Goal: Task Accomplishment & Management: Manage account settings

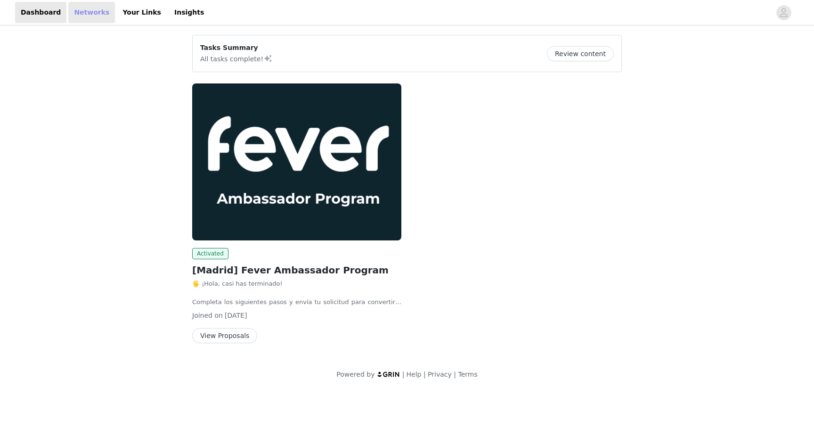
click at [88, 2] on link "Networks" at bounding box center [91, 12] width 47 height 21
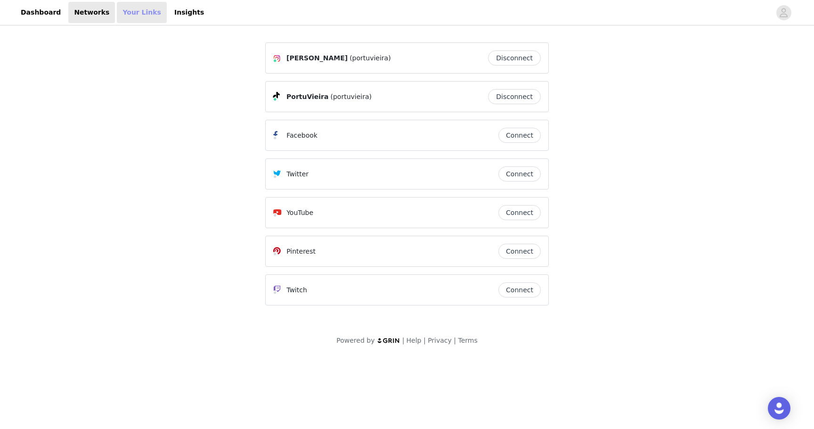
click at [128, 12] on link "Your Links" at bounding box center [142, 12] width 50 height 21
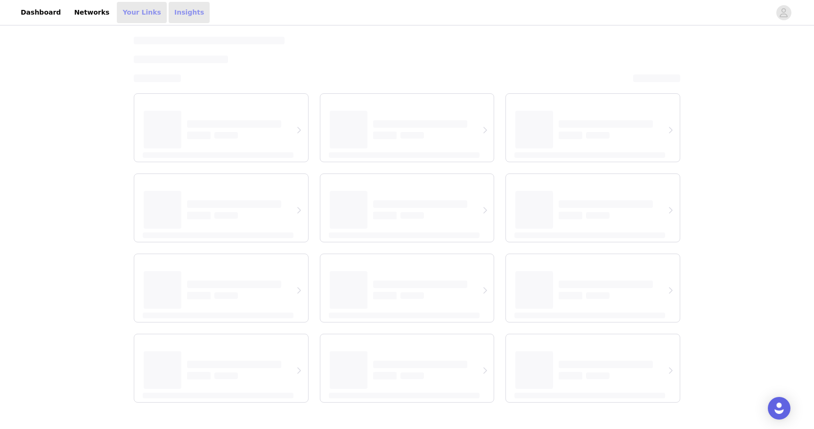
select select "12"
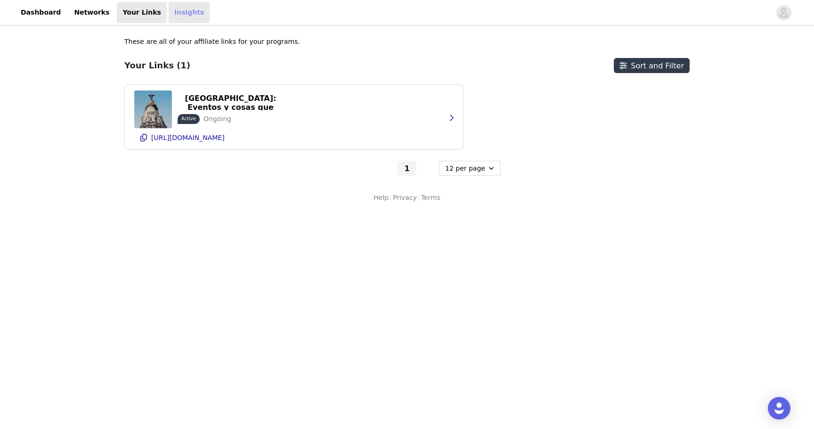
click at [177, 13] on link "Insights" at bounding box center [189, 12] width 41 height 21
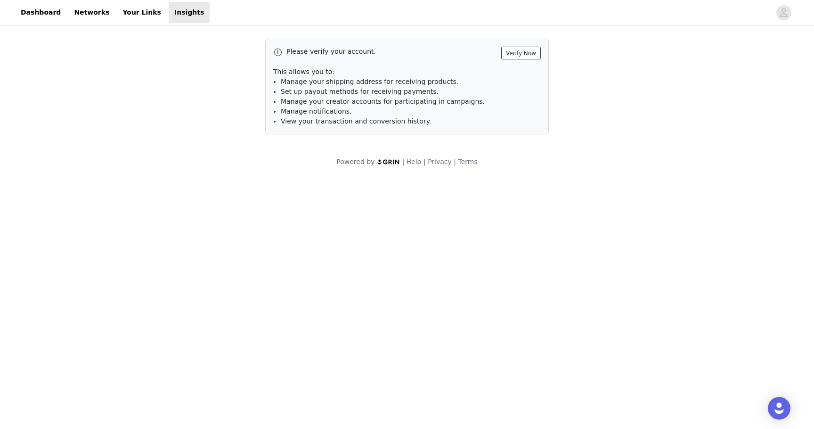
click at [529, 52] on button "Verify Now" at bounding box center [521, 53] width 40 height 13
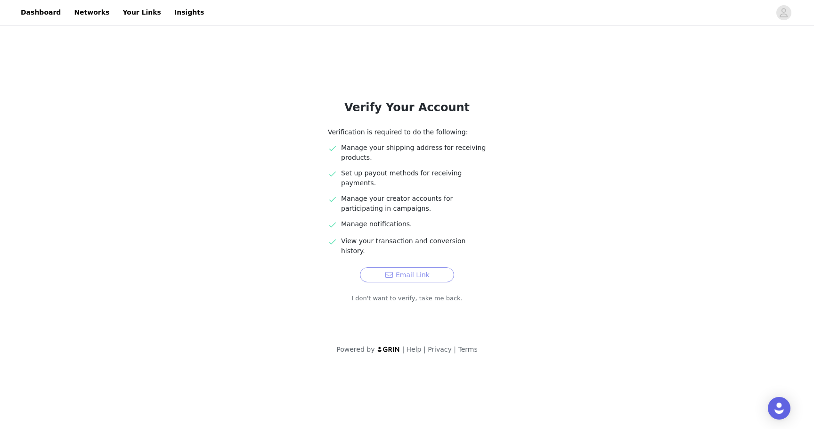
click at [415, 267] on button "Email Link" at bounding box center [407, 274] width 94 height 15
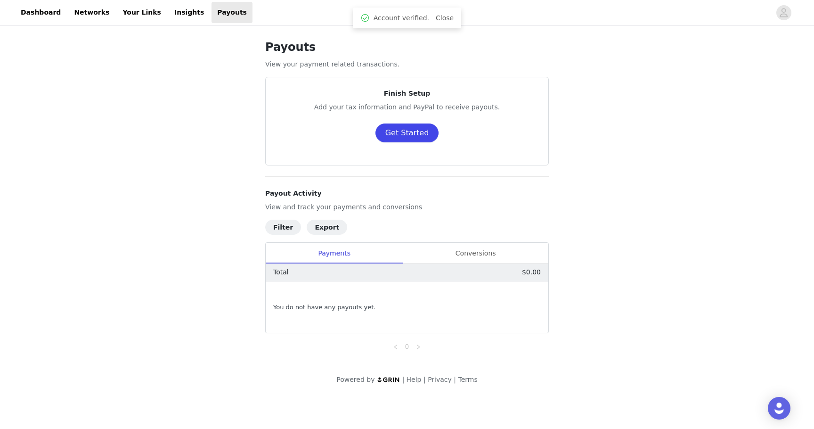
click at [418, 134] on button "Get Started" at bounding box center [408, 132] width 64 height 19
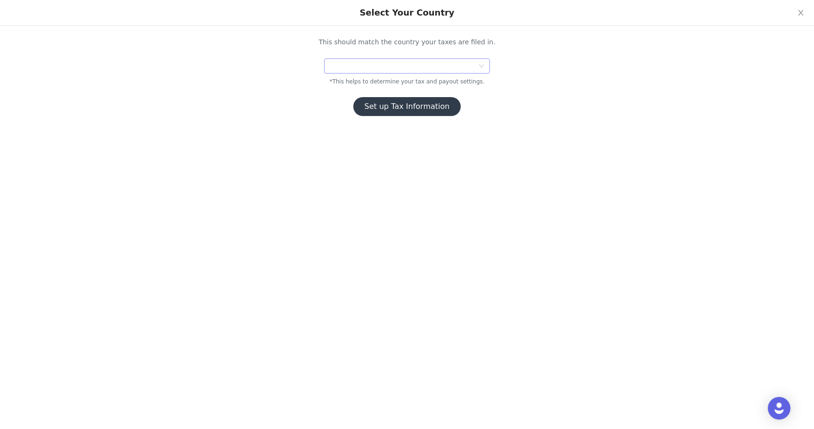
click at [378, 65] on div at bounding box center [404, 66] width 148 height 14
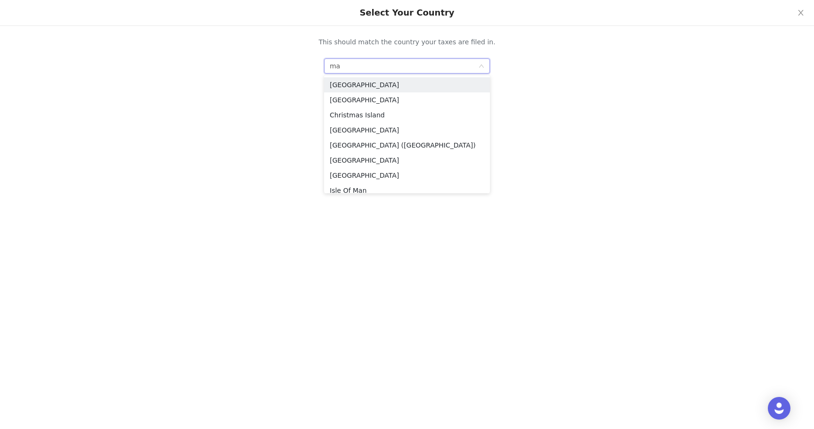
type input "m"
type input "e"
type input "spa"
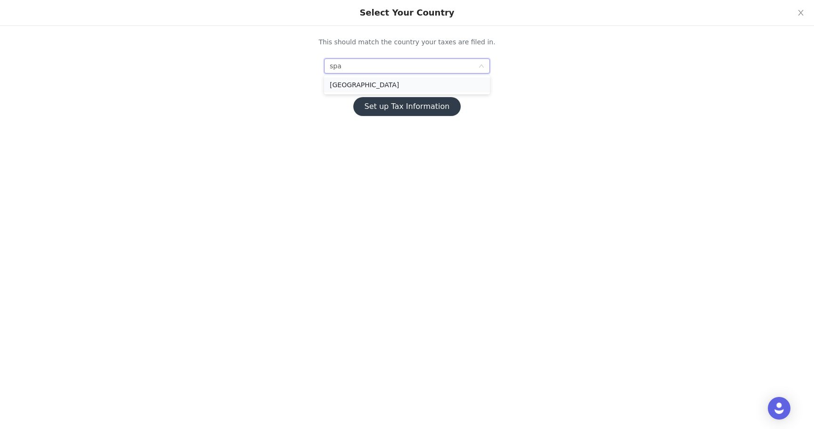
click at [371, 89] on li "[GEOGRAPHIC_DATA]" at bounding box center [407, 84] width 166 height 15
click at [410, 110] on button "Set up Tax Information" at bounding box center [407, 106] width 108 height 19
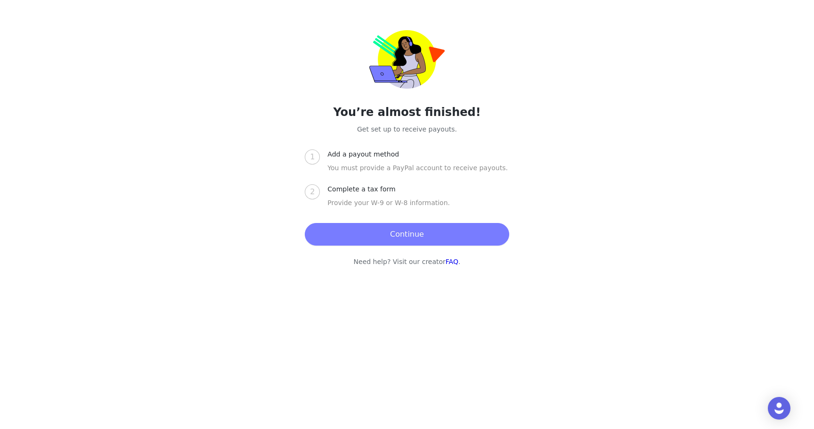
click at [407, 230] on button "Continue" at bounding box center [407, 234] width 204 height 23
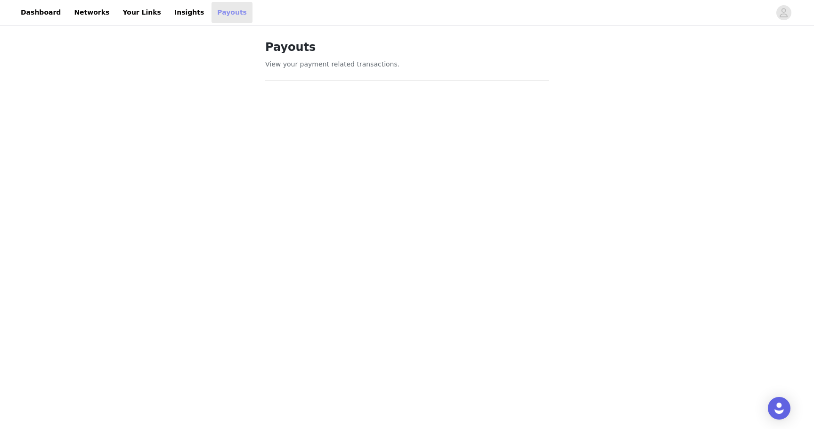
click at [212, 4] on link "Payouts" at bounding box center [232, 12] width 41 height 21
click at [212, 8] on link "Payouts" at bounding box center [232, 12] width 41 height 21
click at [177, 11] on link "Insights" at bounding box center [189, 12] width 41 height 21
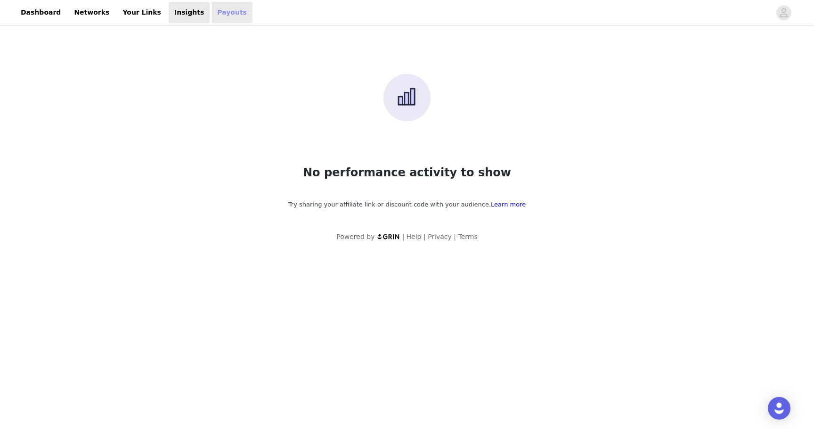
click at [212, 17] on link "Payouts" at bounding box center [232, 12] width 41 height 21
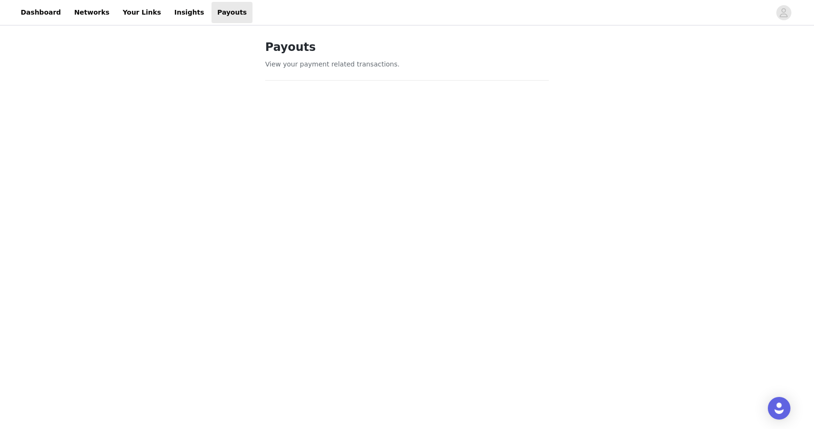
click at [238, 127] on div "Payouts View your payment related transactions. Payout Activity View and track …" at bounding box center [407, 384] width 814 height 714
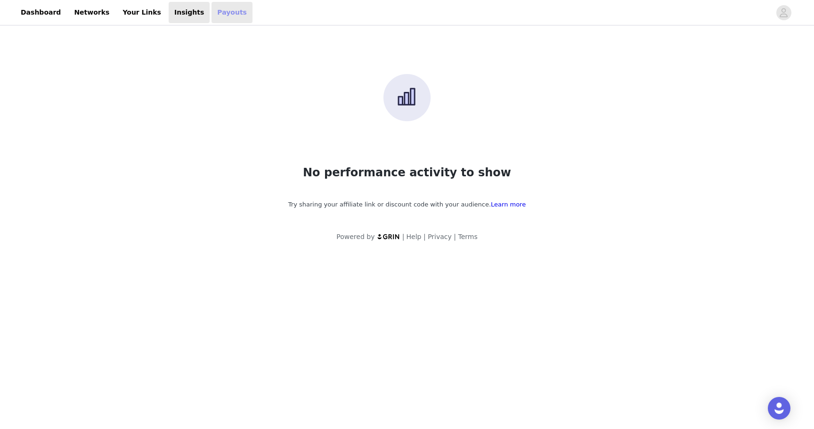
click at [212, 6] on link "Payouts" at bounding box center [232, 12] width 41 height 21
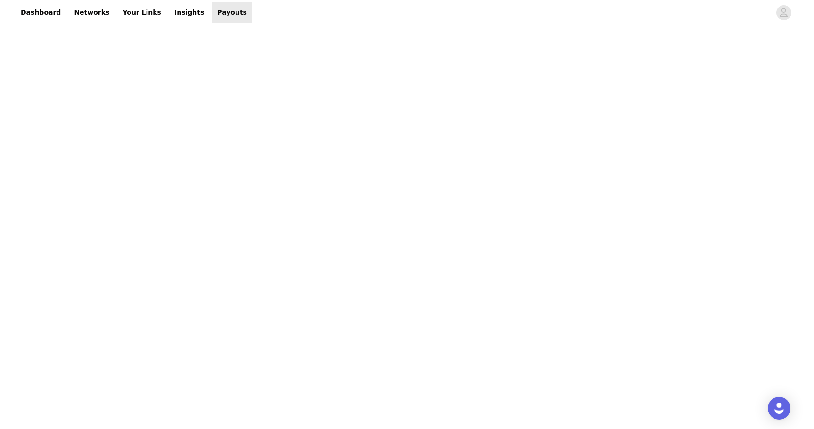
scroll to position [113, 0]
click at [565, 272] on div "Payouts View your payment related transactions. Payout Activity View and track …" at bounding box center [407, 284] width 814 height 740
click at [593, 304] on div "Payouts View your payment related transactions. Payout Activity View and track …" at bounding box center [407, 321] width 814 height 782
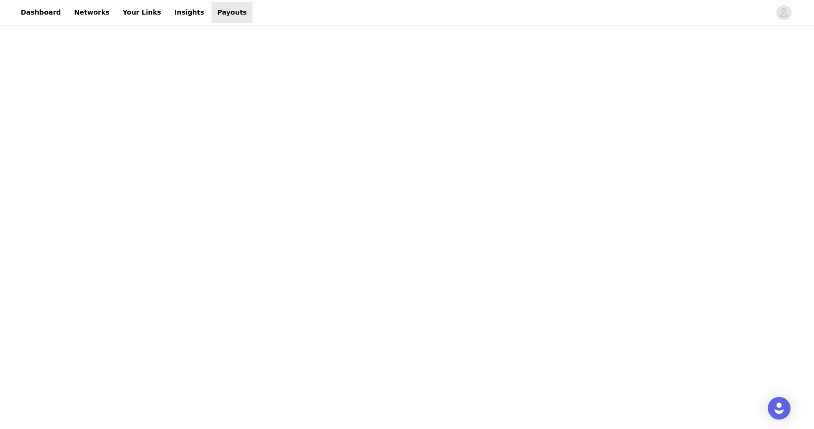
scroll to position [154, 0]
click at [631, 220] on div "Payouts View your payment related transactions. Payout Activity View and track …" at bounding box center [407, 265] width 814 height 782
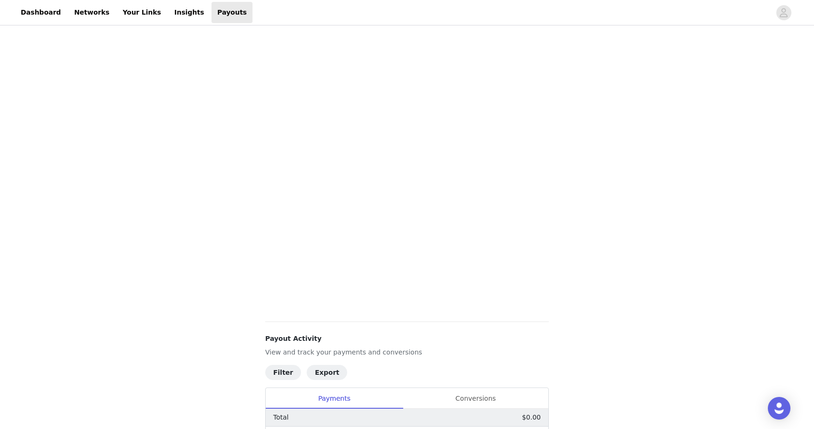
scroll to position [0, 0]
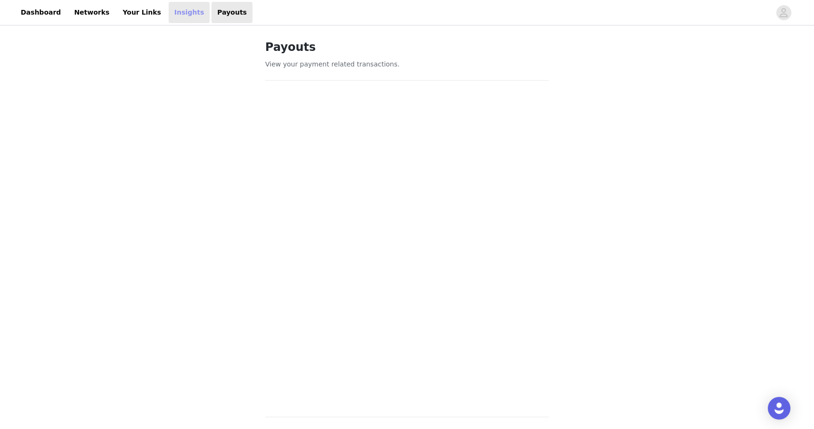
click at [178, 10] on link "Insights" at bounding box center [189, 12] width 41 height 21
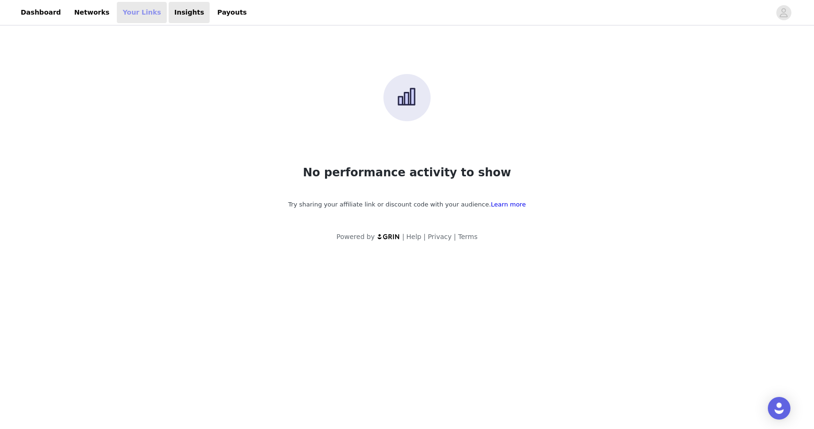
click at [125, 8] on link "Your Links" at bounding box center [142, 12] width 50 height 21
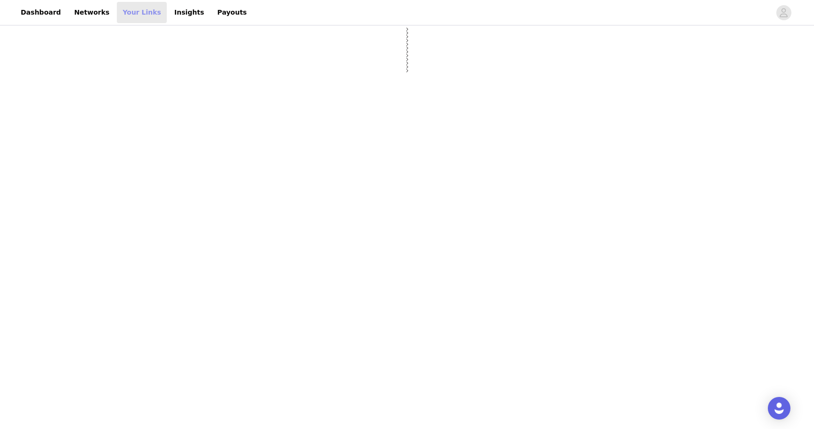
select select "12"
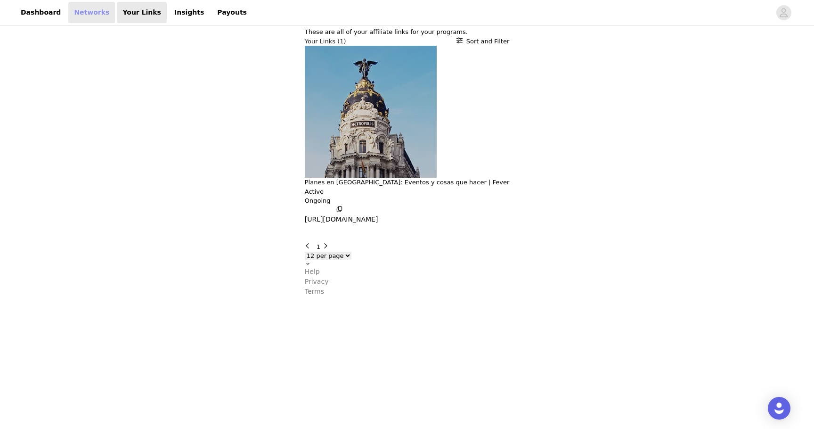
click at [98, 10] on link "Networks" at bounding box center [91, 12] width 47 height 21
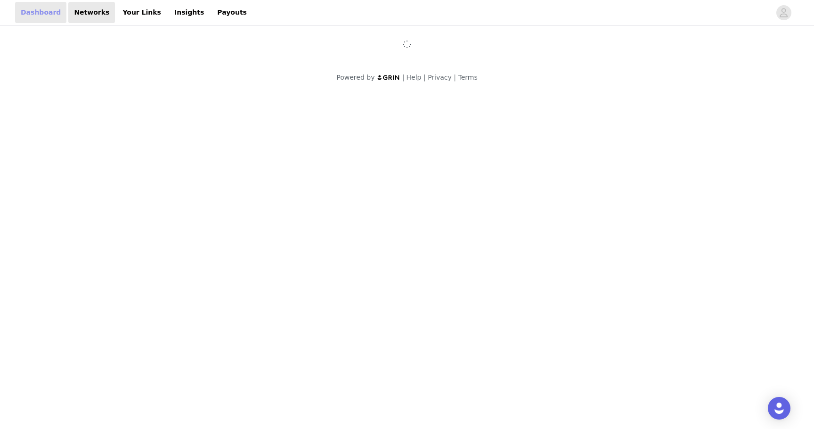
click at [27, 13] on link "Dashboard" at bounding box center [40, 12] width 51 height 21
